Goal: Information Seeking & Learning: Check status

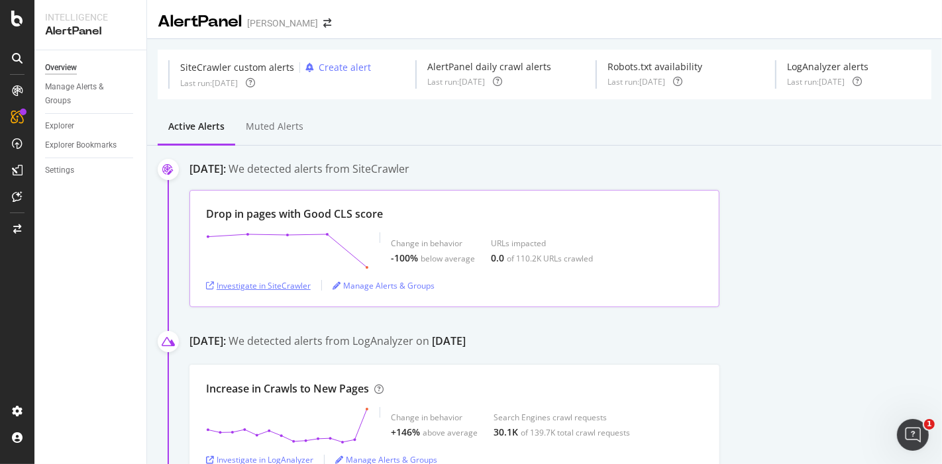
click at [281, 286] on div "Investigate in SiteCrawler" at bounding box center [258, 285] width 105 height 11
